Goal: Information Seeking & Learning: Learn about a topic

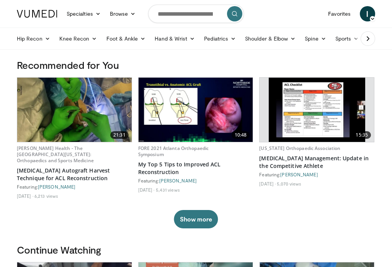
click at [124, 40] on link "Foot & Ankle" at bounding box center [126, 38] width 49 height 15
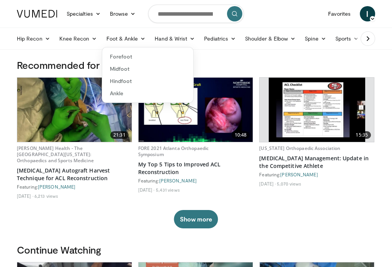
click at [122, 56] on link "Forefoot" at bounding box center [147, 57] width 91 height 12
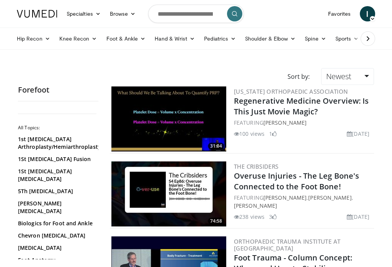
click at [121, 40] on link "Foot & Ankle" at bounding box center [126, 38] width 49 height 15
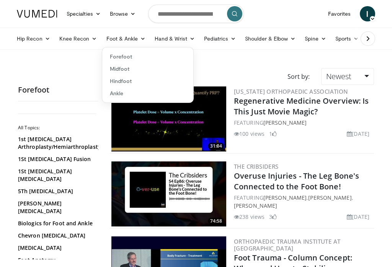
click at [126, 80] on link "Hindfoot" at bounding box center [147, 81] width 91 height 12
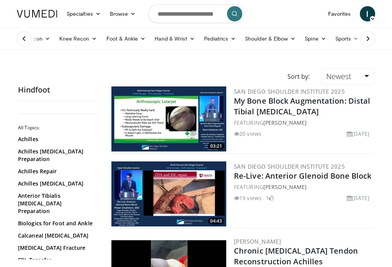
click at [121, 38] on link "Foot & Ankle" at bounding box center [126, 38] width 49 height 15
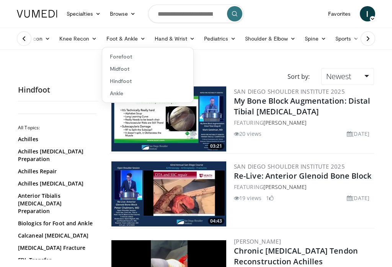
click at [122, 70] on link "Midfoot" at bounding box center [147, 69] width 91 height 12
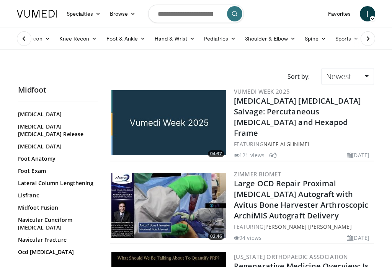
scroll to position [2, 0]
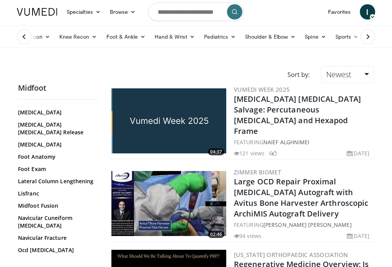
click at [370, 39] on icon at bounding box center [368, 37] width 8 height 8
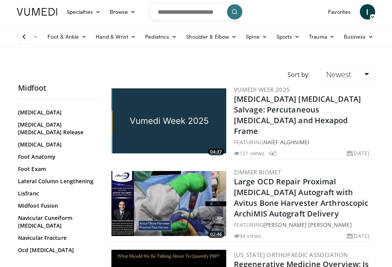
click at [27, 37] on icon at bounding box center [24, 37] width 8 height 8
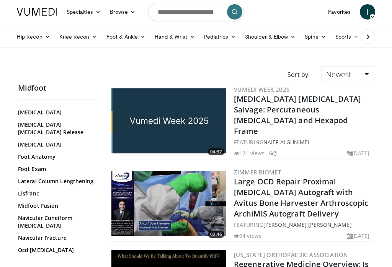
click at [37, 37] on link "Hip Recon" at bounding box center [33, 36] width 43 height 15
click at [43, 56] on link "Hip Arthroplasty" at bounding box center [58, 55] width 91 height 12
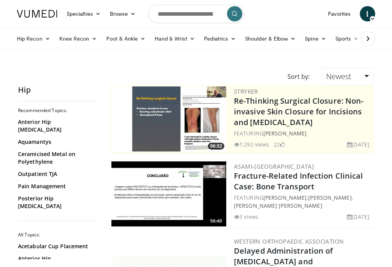
click at [70, 123] on link "Anterior Hip [MEDICAL_DATA]" at bounding box center [56, 125] width 77 height 15
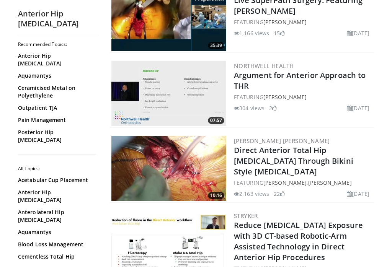
scroll to position [330, 0]
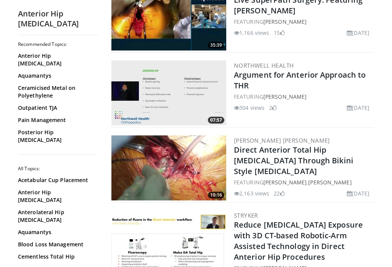
click at [249, 156] on link "Direct Anterior Total Hip [MEDICAL_DATA] Through Bikini Style [MEDICAL_DATA]" at bounding box center [293, 161] width 119 height 32
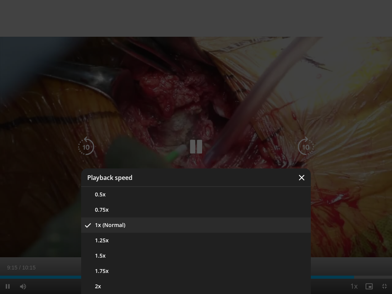
click at [350, 203] on div "Video Player" at bounding box center [196, 147] width 392 height 294
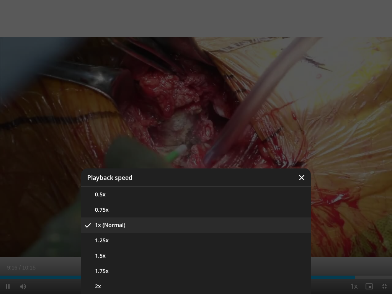
click at [305, 175] on icon "Video Player" at bounding box center [302, 178] width 8 height 8
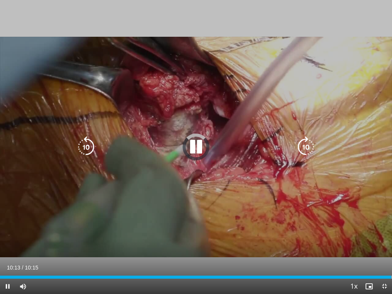
click at [375, 267] on div "Progress Bar" at bounding box center [195, 277] width 391 height 3
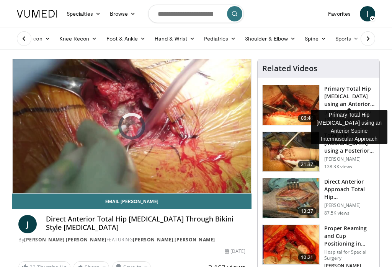
click at [342, 97] on h3 "Primary Total Hip [MEDICAL_DATA] using an Anterior Supine Intermuscula…" at bounding box center [349, 96] width 51 height 23
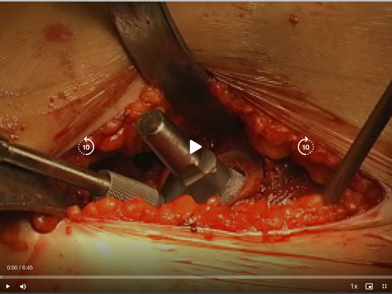
click at [185, 148] on icon "Video Player" at bounding box center [195, 146] width 21 height 21
click at [196, 146] on icon "Video Player" at bounding box center [195, 146] width 21 height 21
click at [196, 150] on icon "Video Player" at bounding box center [195, 146] width 21 height 21
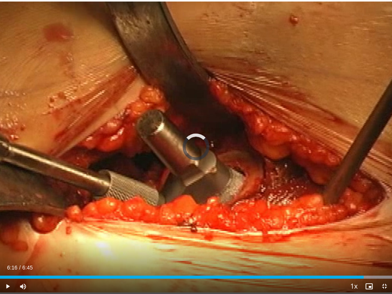
click at [360, 267] on div "Progress Bar" at bounding box center [182, 277] width 364 height 3
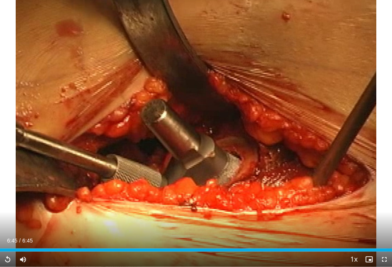
scroll to position [64, 0]
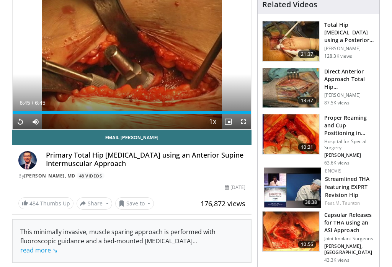
click at [340, 82] on h3 "Direct Anterior Approach Total Hip [MEDICAL_DATA]" at bounding box center [349, 79] width 51 height 23
